Goal: Communication & Community: Answer question/provide support

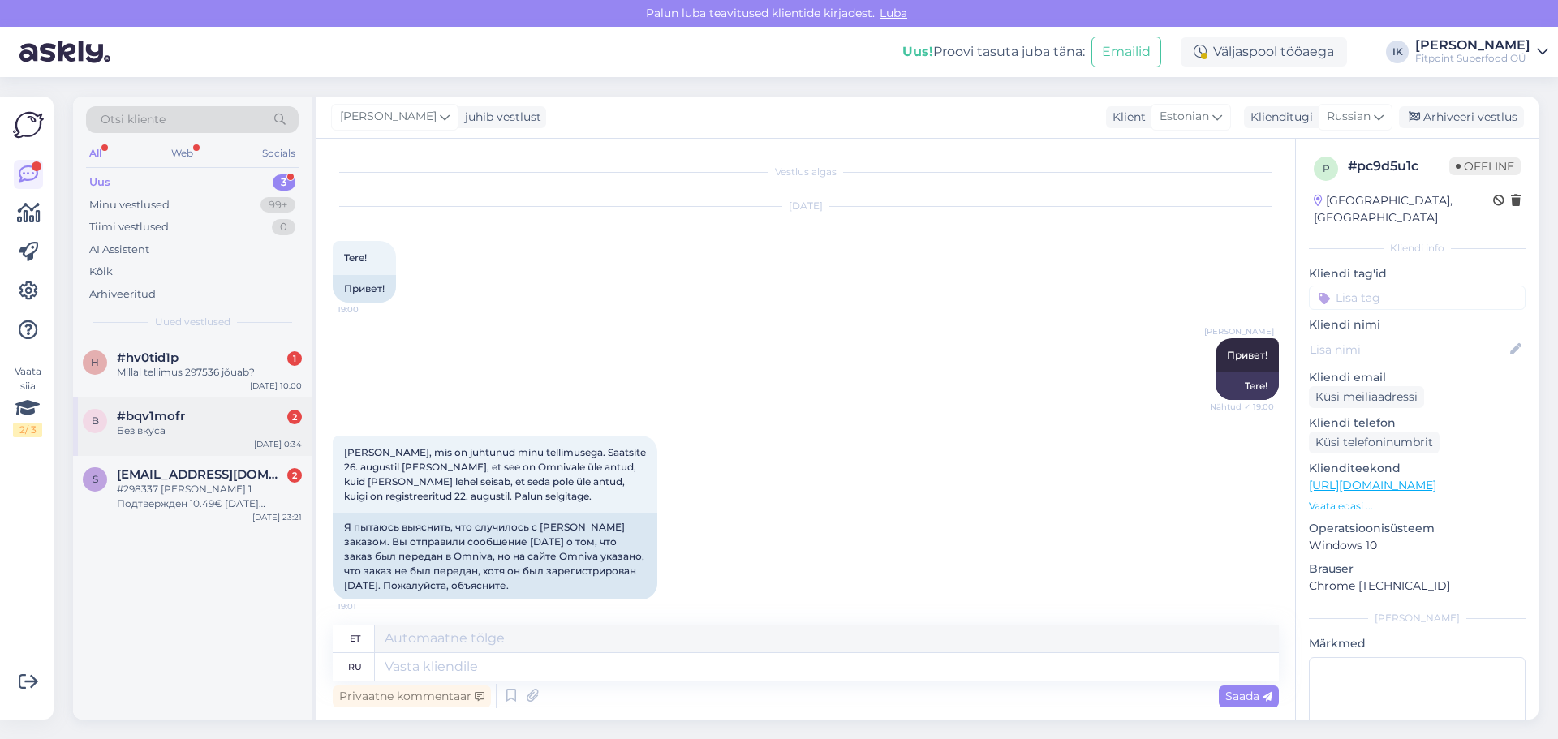
scroll to position [470, 0]
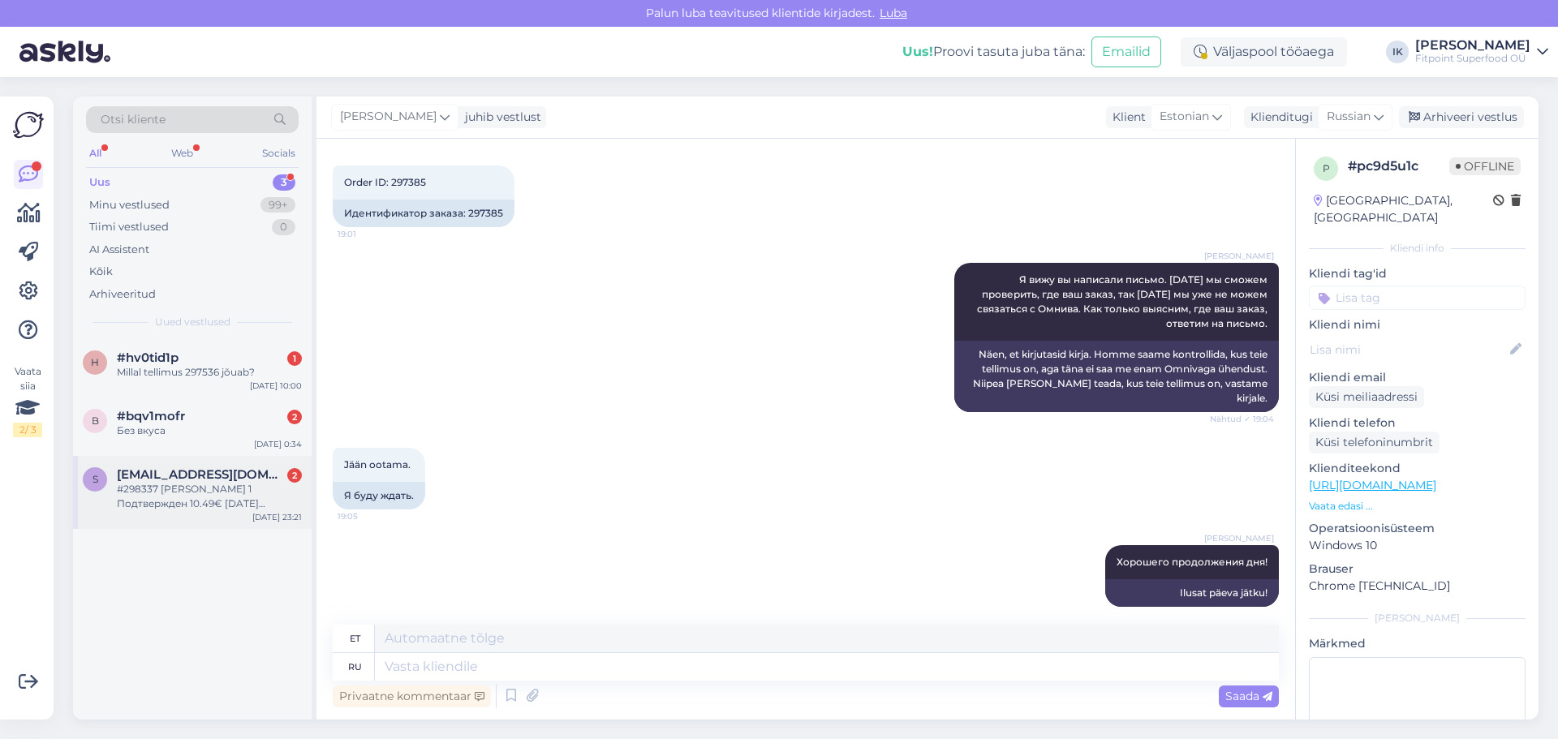
click at [190, 522] on div "s [EMAIL_ADDRESS][DOMAIN_NAME] 2 #298337 [PERSON_NAME] 1 Подтвержден 10.49€ [DA…" at bounding box center [192, 492] width 239 height 73
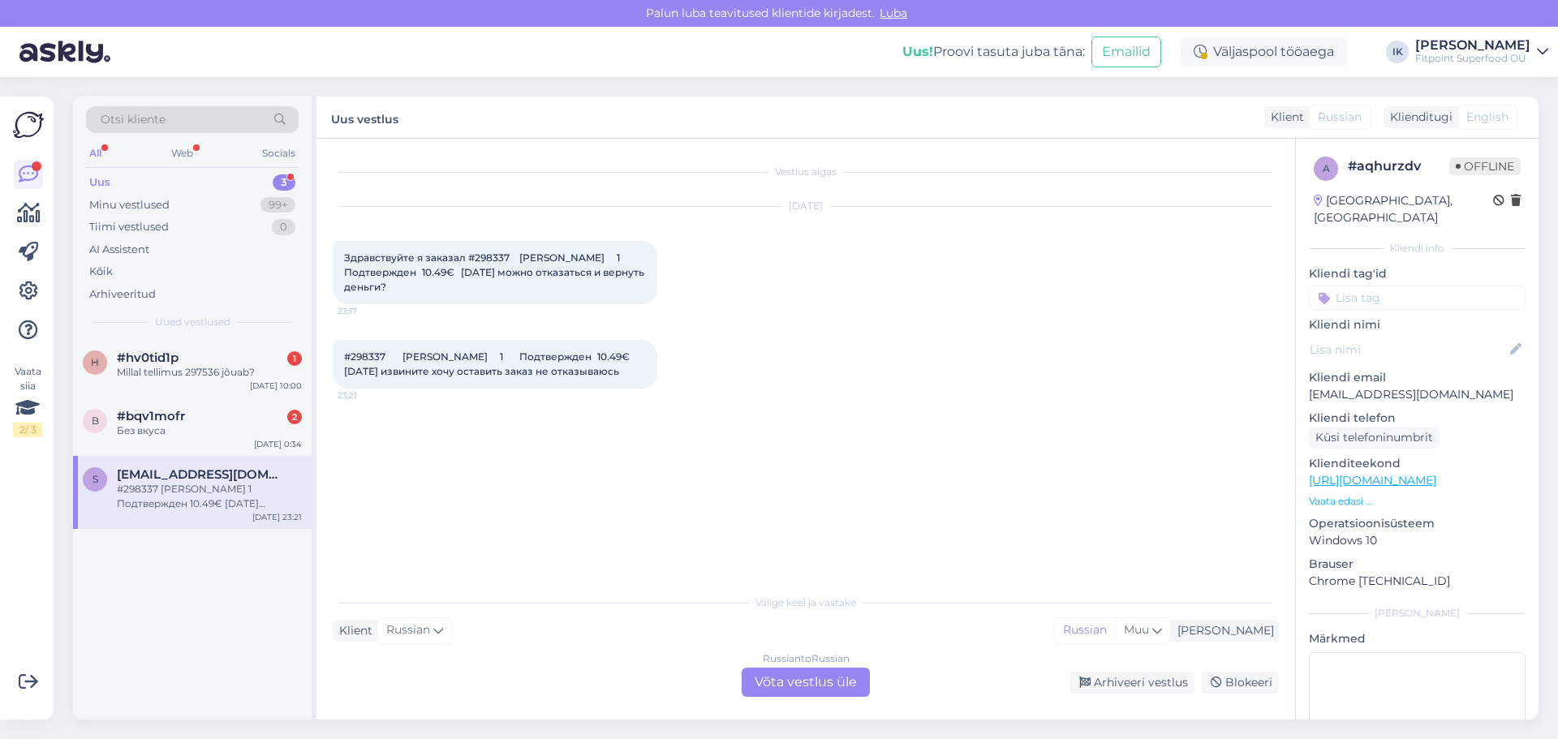
click at [788, 681] on div "Russian to Russian Võta vestlus üle" at bounding box center [806, 682] width 128 height 29
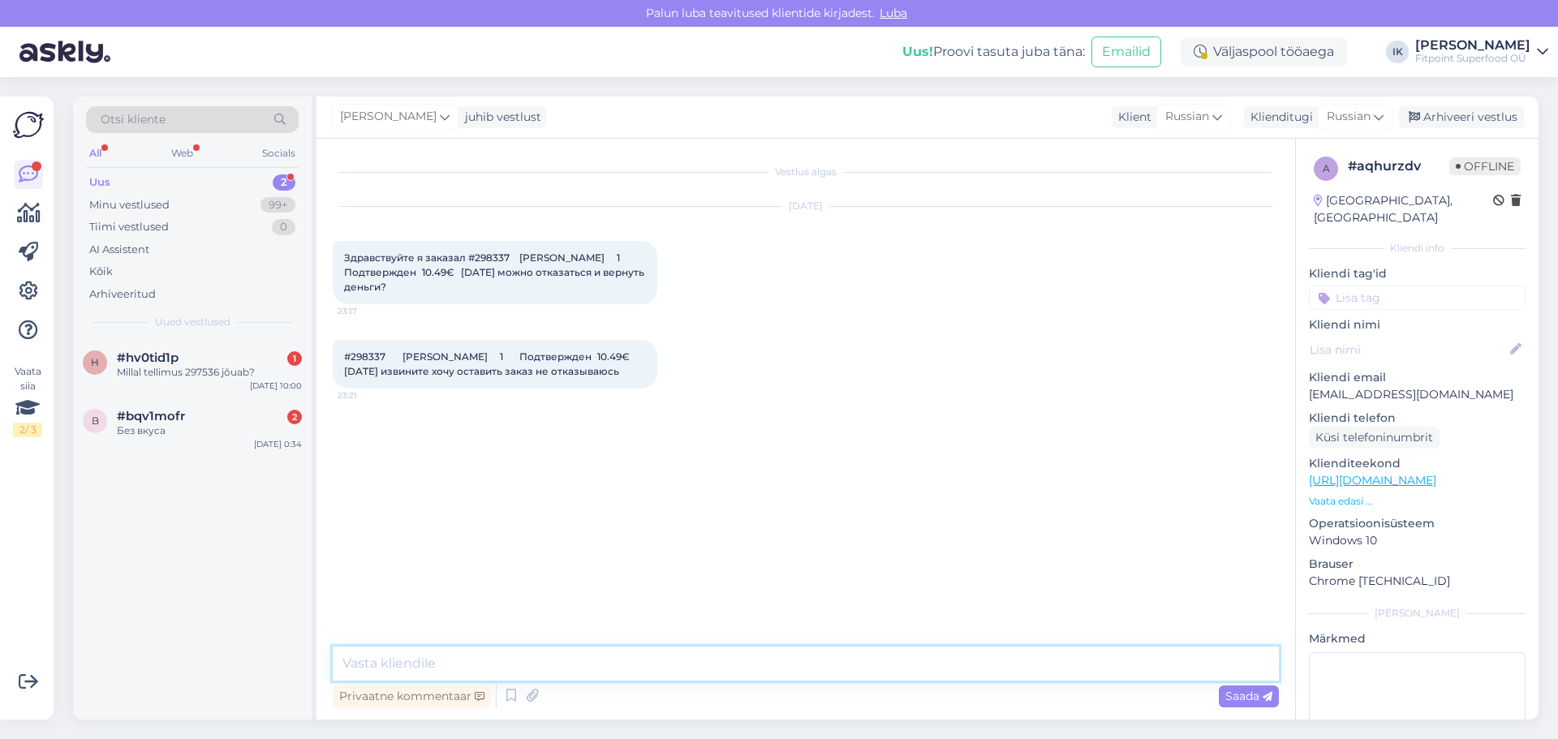
click at [787, 657] on textarea at bounding box center [806, 664] width 946 height 34
type textarea "Здравствуйте! Тогда не трогаем заказ. Если будут вопросы - обращайтесь! ъ"
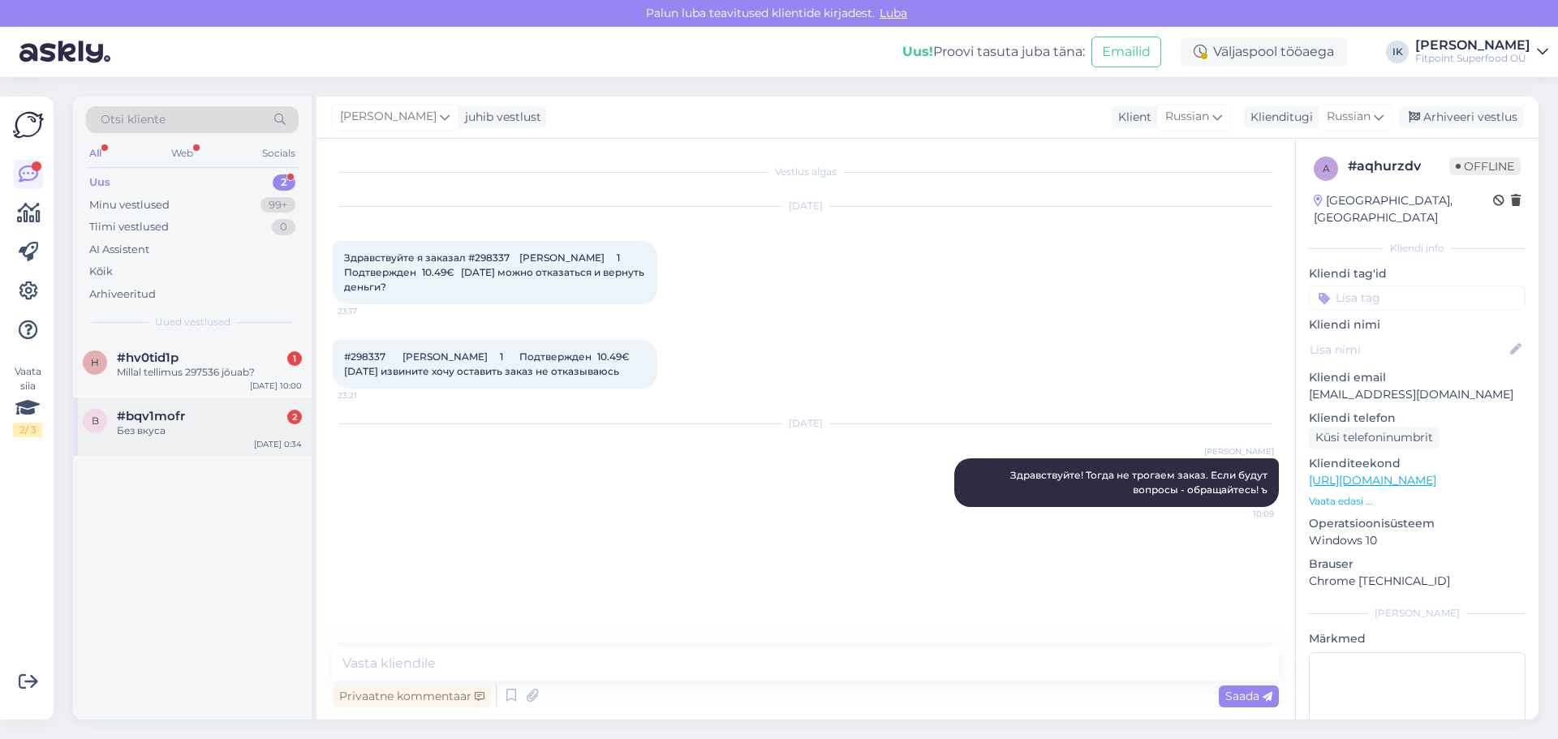
click at [229, 427] on div "Без вкуса" at bounding box center [209, 430] width 185 height 15
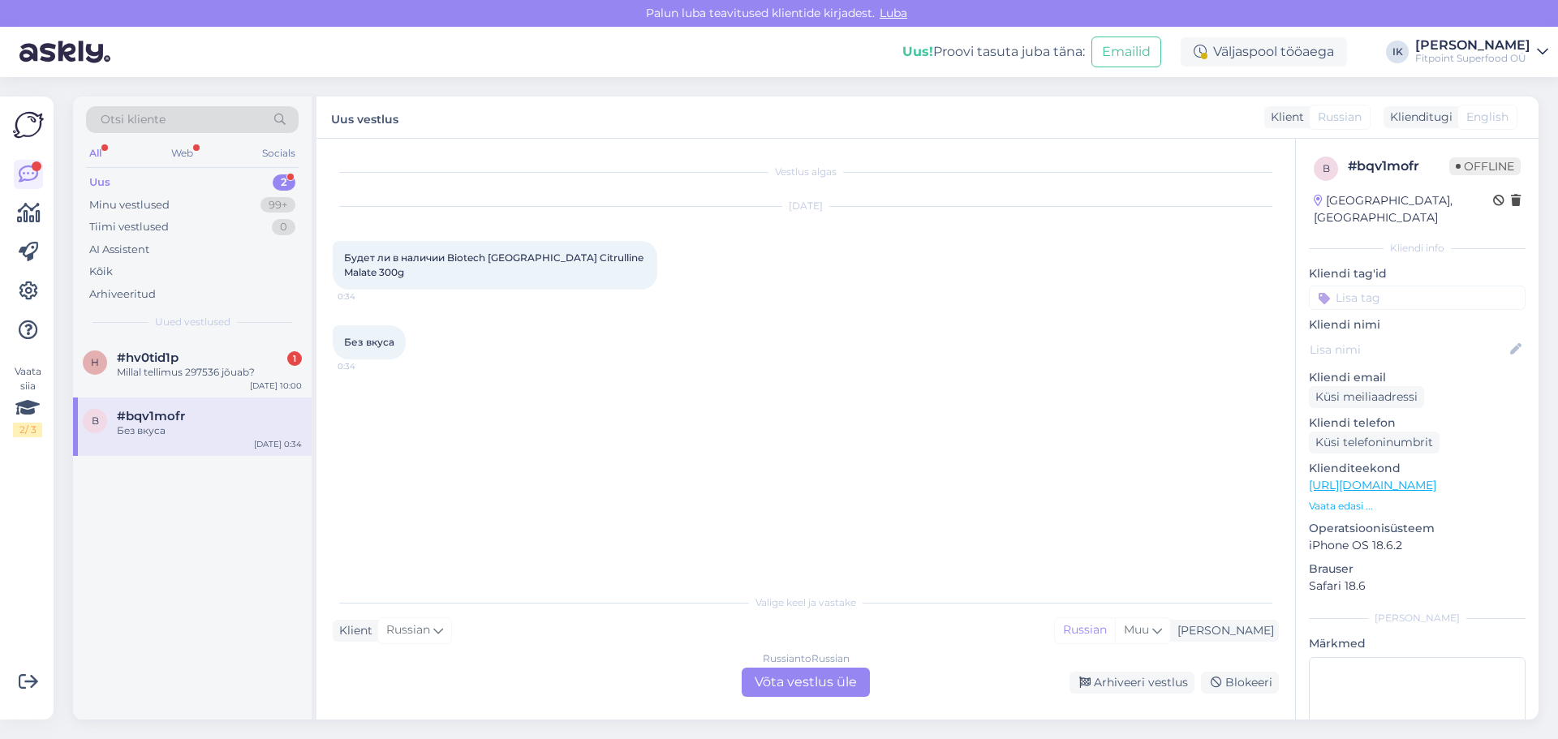
click at [773, 685] on div "Russian to Russian Võta vestlus üle" at bounding box center [806, 682] width 128 height 29
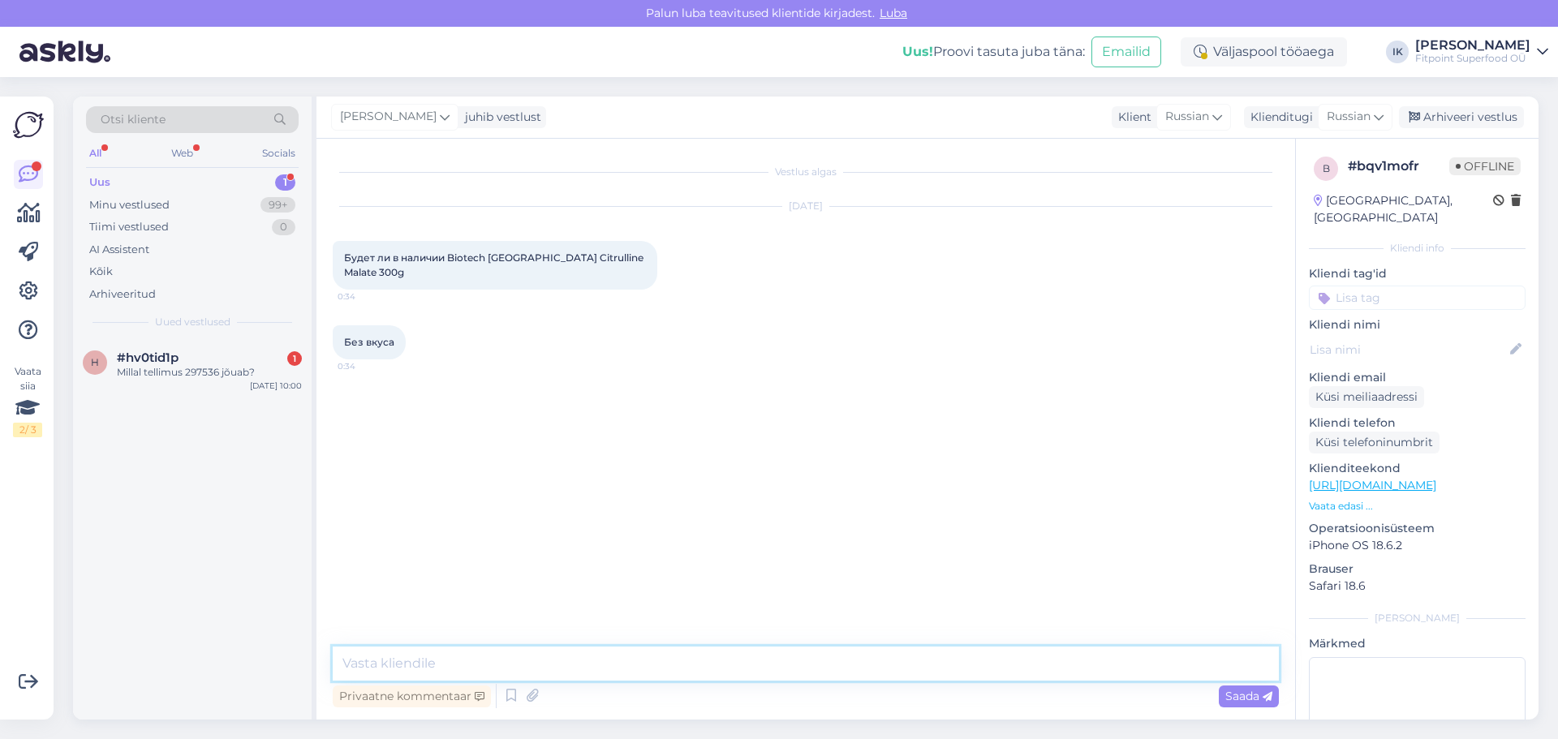
click at [709, 679] on textarea at bounding box center [806, 664] width 946 height 34
type textarea "Здравствуйте! Обычно в течении двух недель появляется товарю"
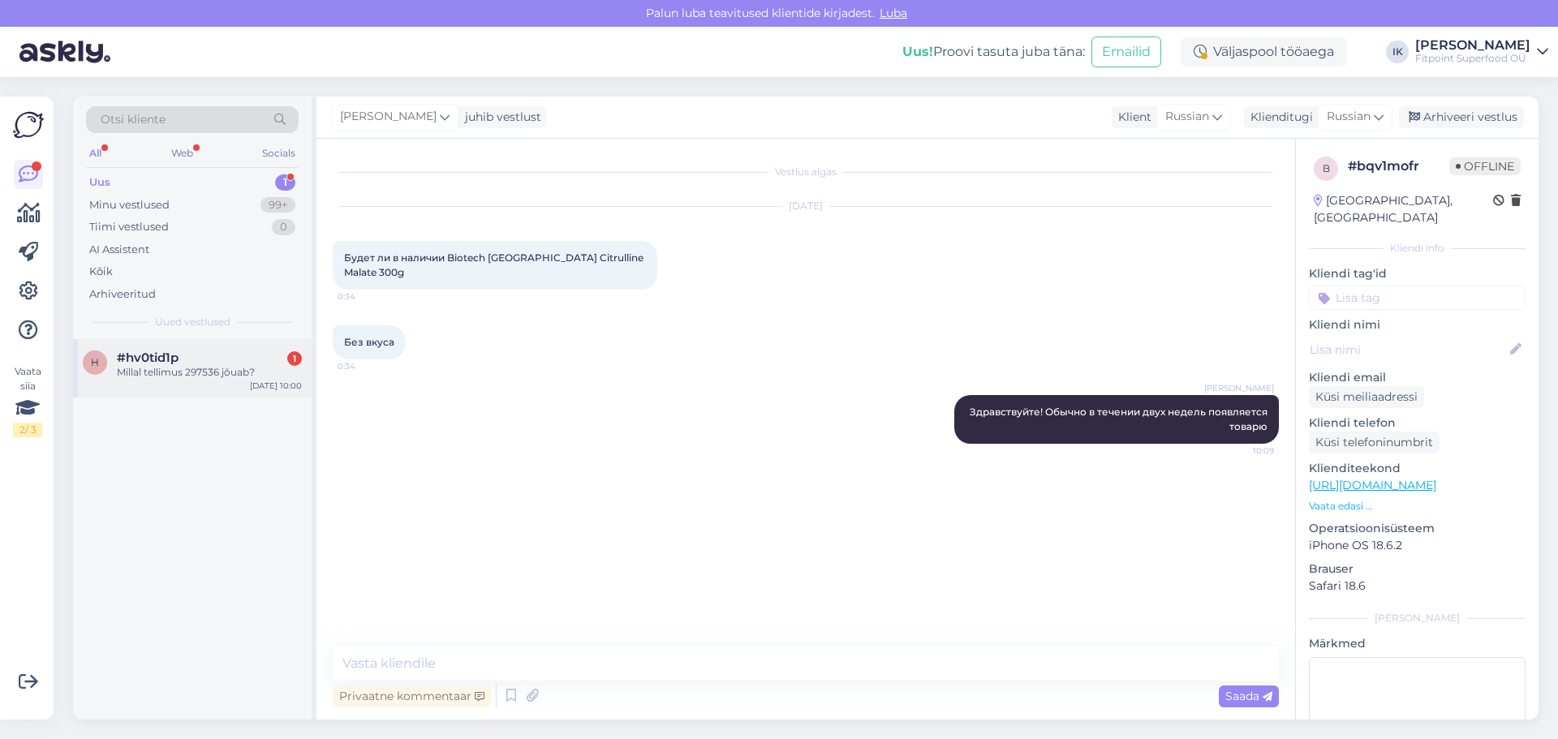
click at [203, 376] on div "Millal tellimus 297536 jõuab?" at bounding box center [209, 372] width 185 height 15
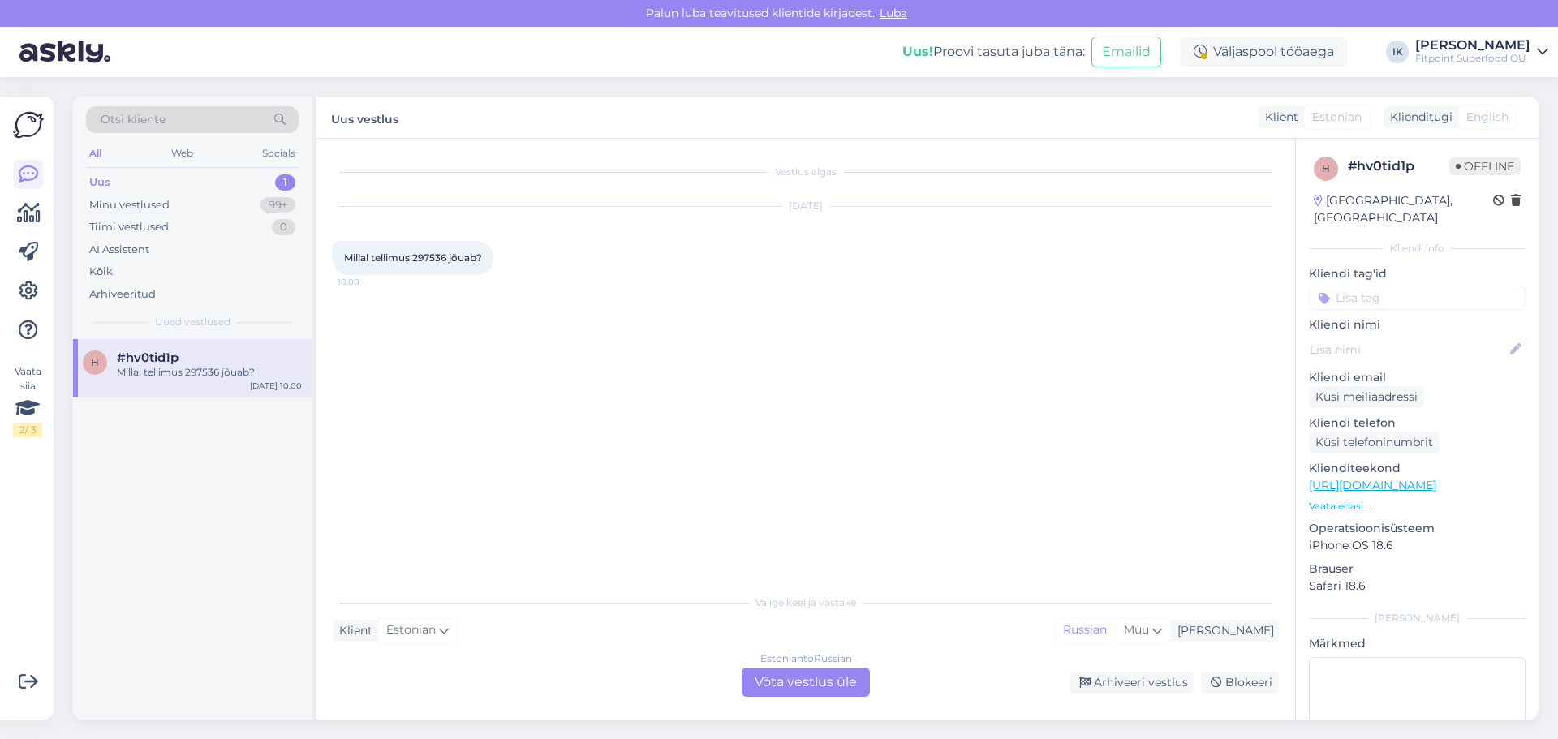
click at [818, 681] on div "Estonian to Russian Võta vestlus üle" at bounding box center [806, 682] width 128 height 29
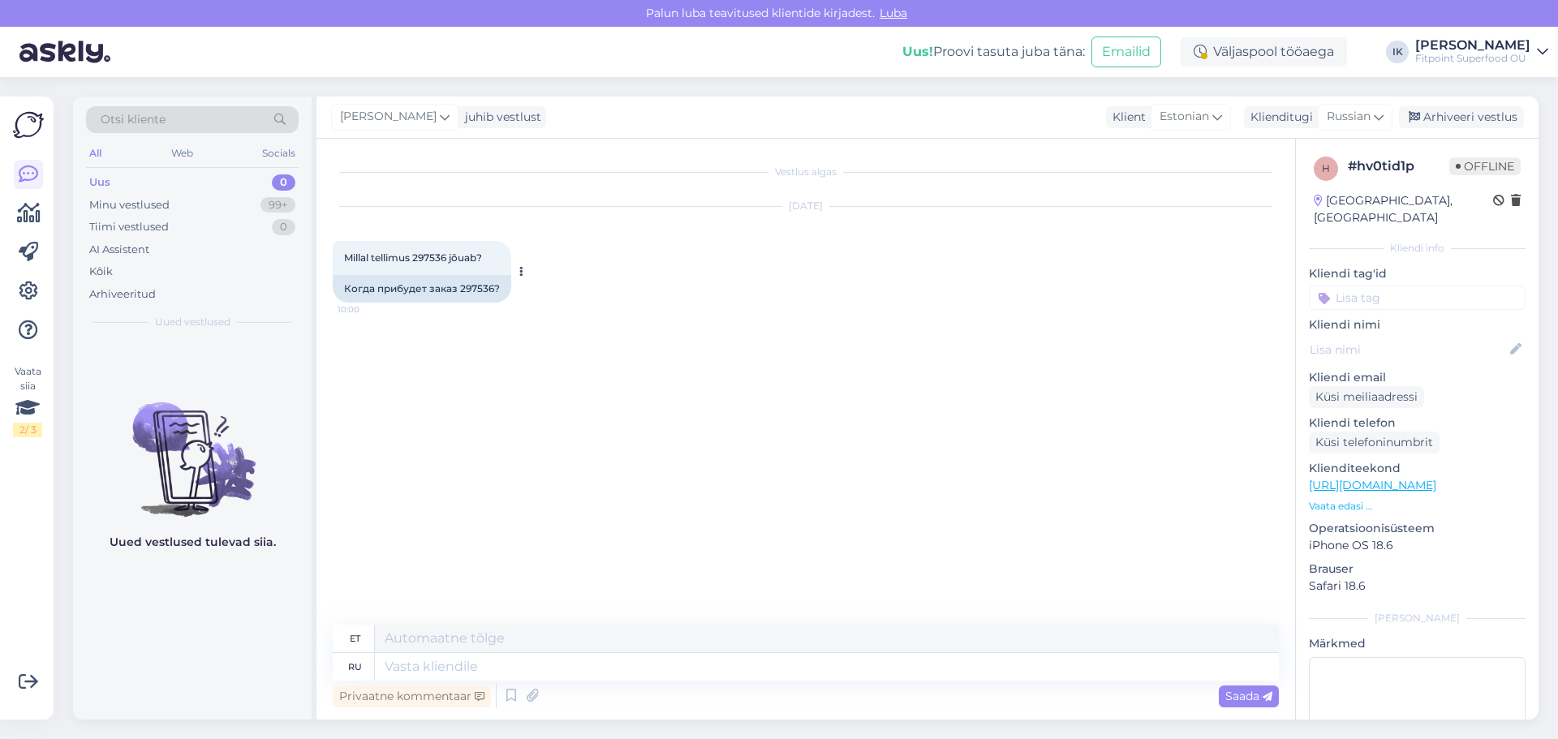
click at [473, 283] on div "Когда прибудет заказ 297536?" at bounding box center [422, 289] width 178 height 28
copy div "297536"
click at [483, 669] on textarea at bounding box center [827, 667] width 904 height 28
type textarea "Здравствуйте!"
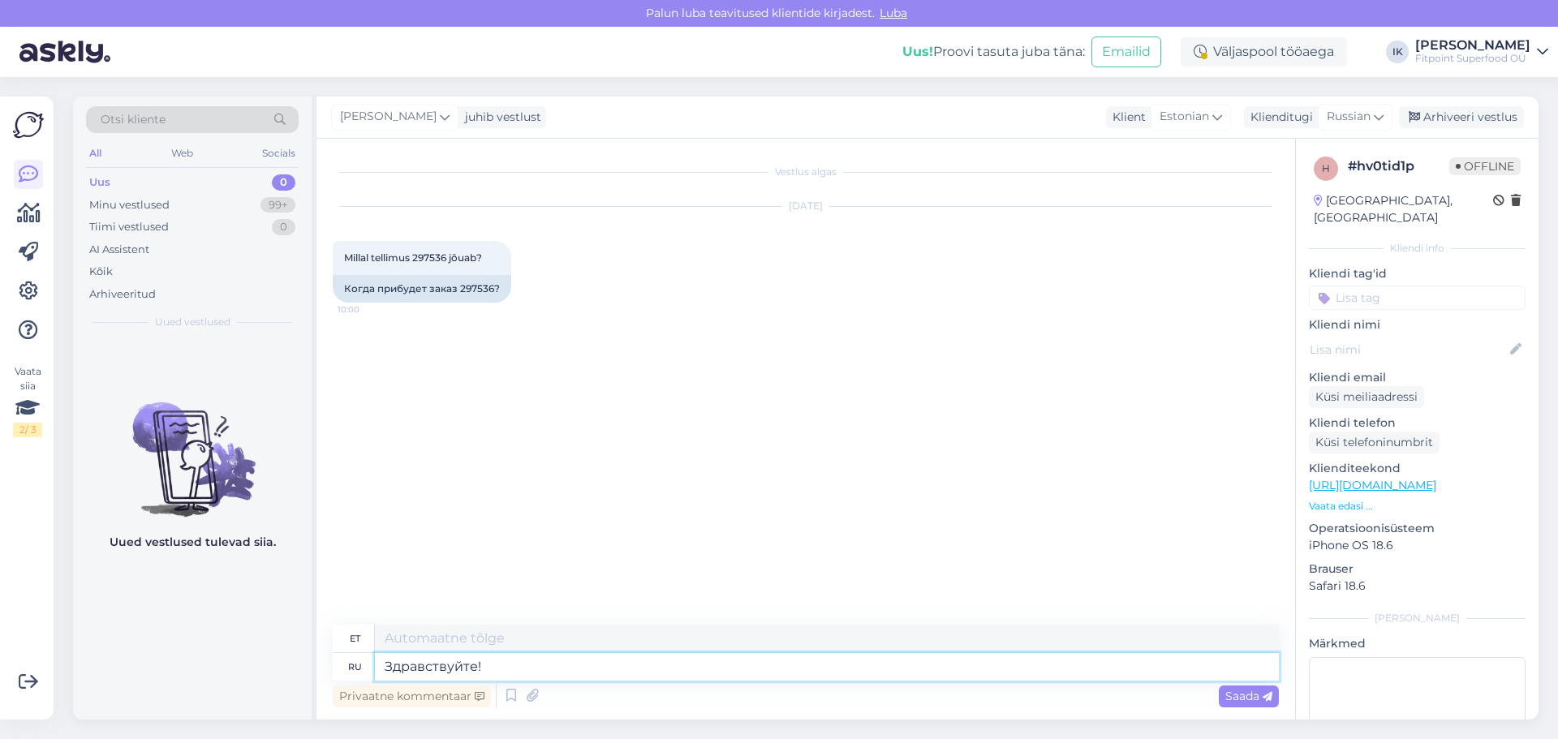
type textarea "Tere!"
type textarea "Здравствуйте! Ваш зщак"
type textarea "Tere! Teie oma"
type textarea "Здравствуйте! Ваш заказ го"
type textarea "Tere! Teie tellimus"
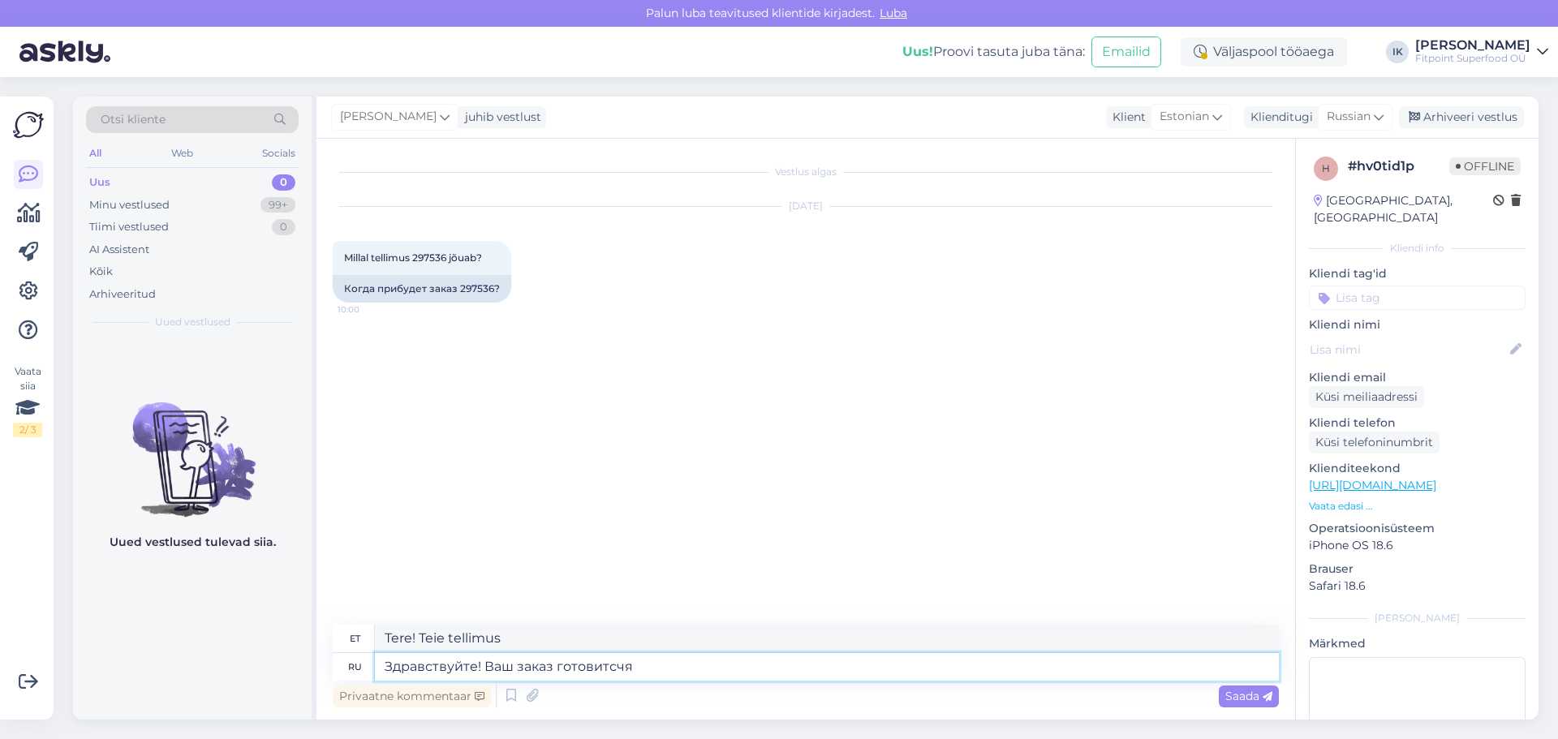
type textarea "Здравствуйте! Ваш заказ готовитсч"
type textarea "Tere! Teie tellimust valmistatakse ette."
type textarea "Здравствуйте! Ваш заказ готовится к отправке."
type textarea "Tere! Teie tellimust valmistatakse ette saatmiseks."
